Goal: Check status: Check status

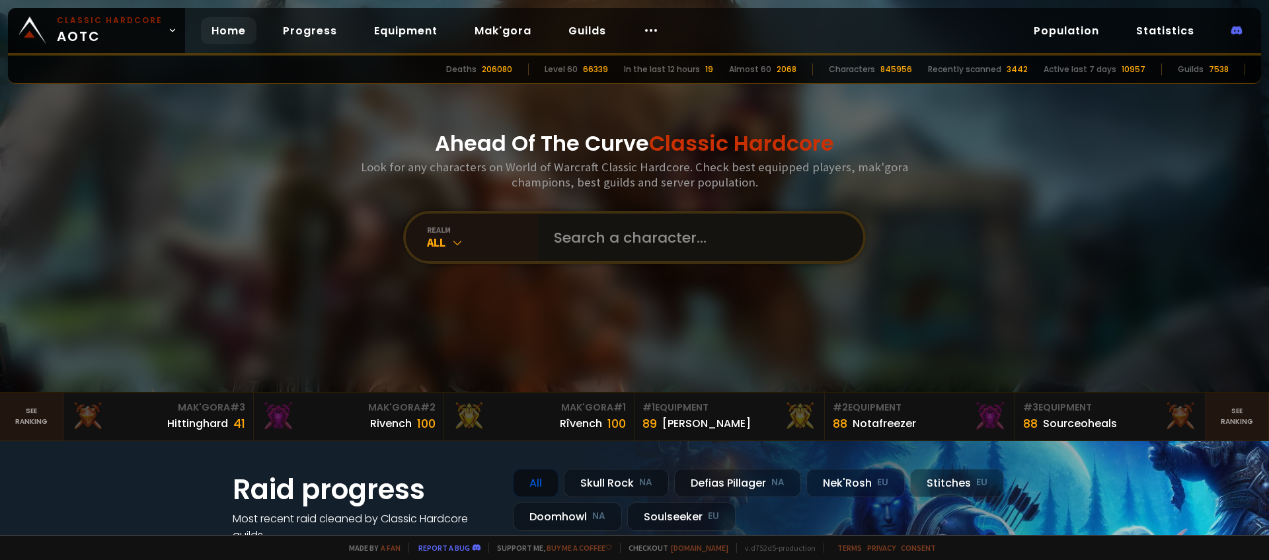
click at [608, 239] on input "text" at bounding box center [696, 237] width 301 height 48
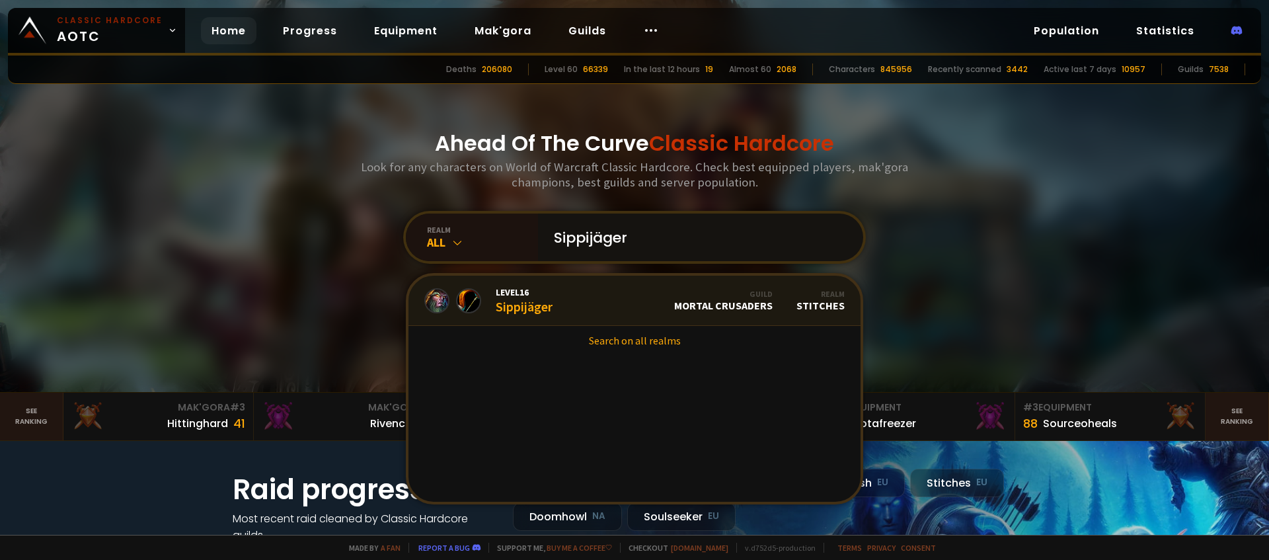
type input "Sippijäger"
click at [537, 313] on div "Level 16 Sippijäger" at bounding box center [524, 300] width 57 height 28
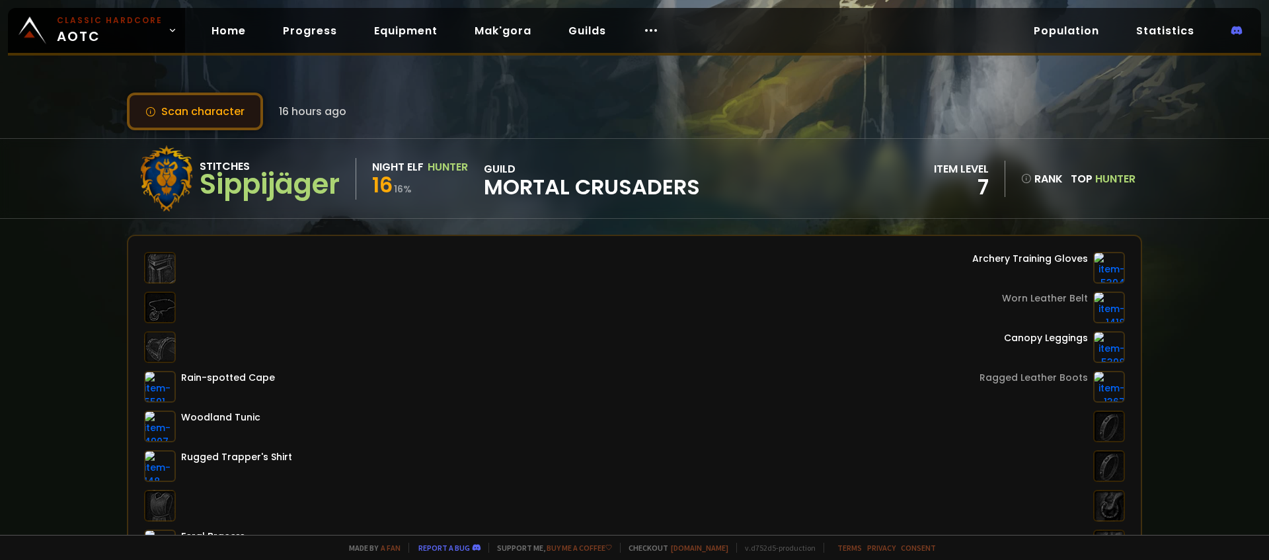
click at [225, 109] on button "Scan character" at bounding box center [195, 112] width 136 height 38
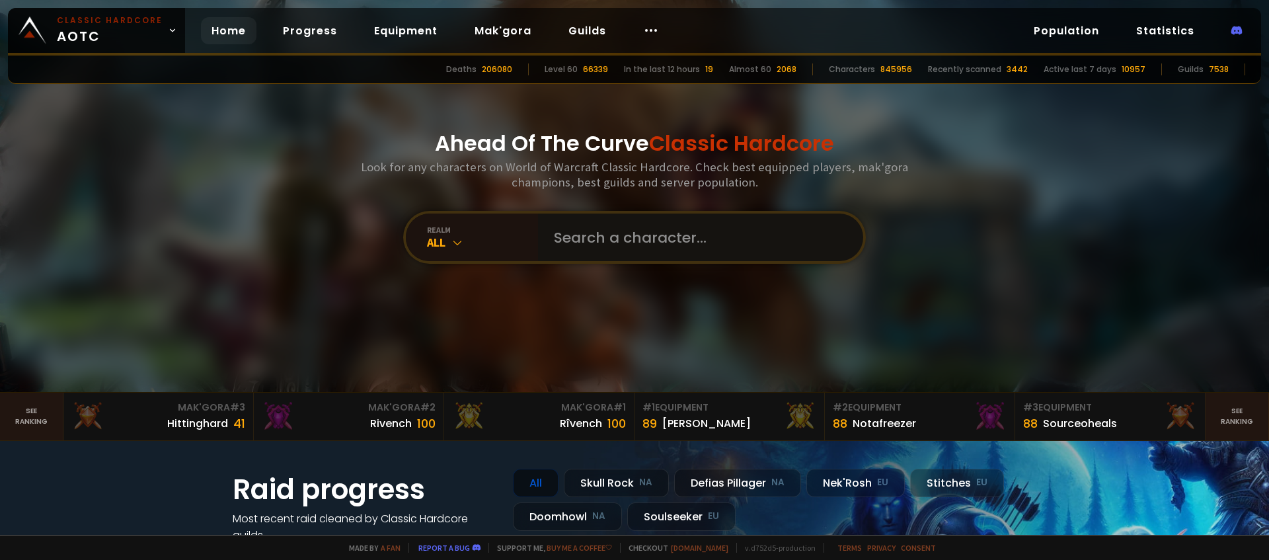
click at [699, 231] on input "text" at bounding box center [696, 237] width 301 height 48
type input "Henthemen"
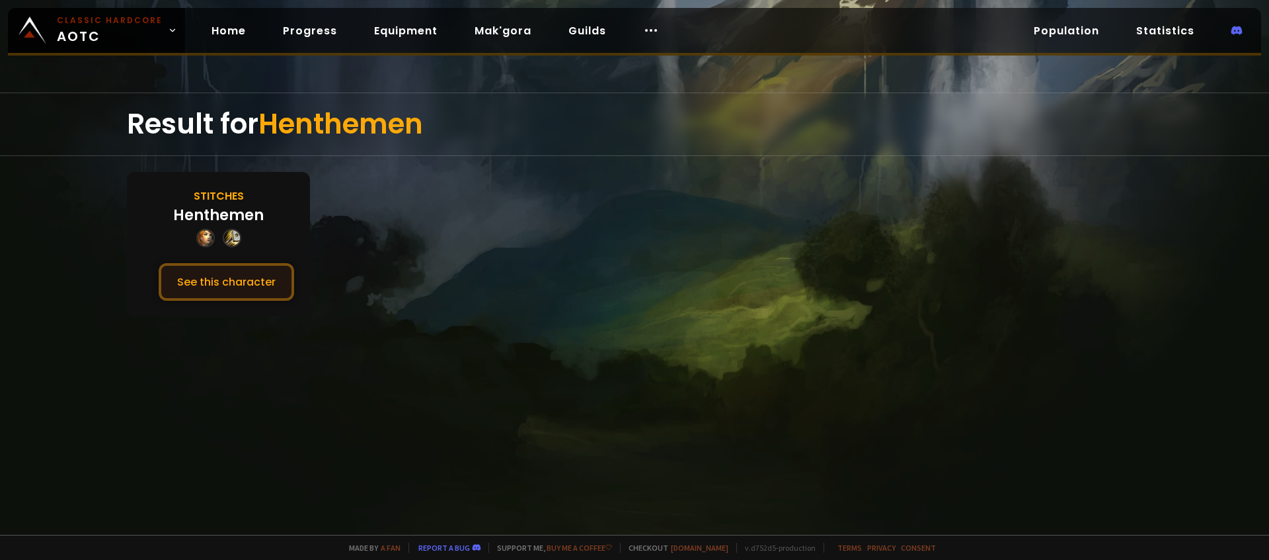
click at [244, 293] on button "See this character" at bounding box center [226, 282] width 135 height 38
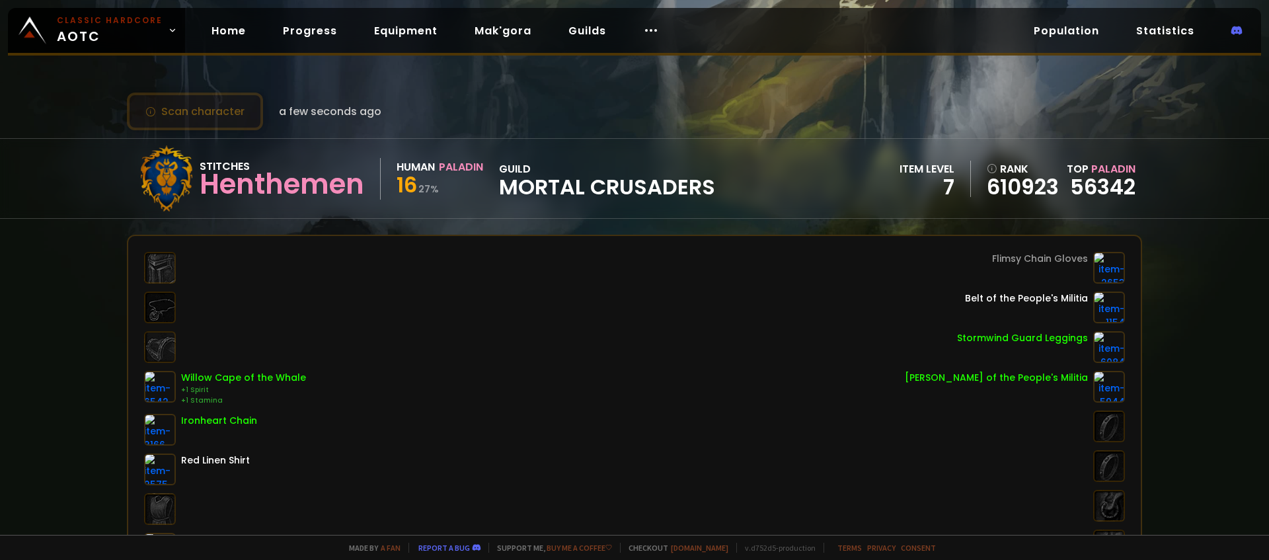
click at [205, 116] on button "Scan character" at bounding box center [195, 112] width 136 height 38
